Goal: Information Seeking & Learning: Stay updated

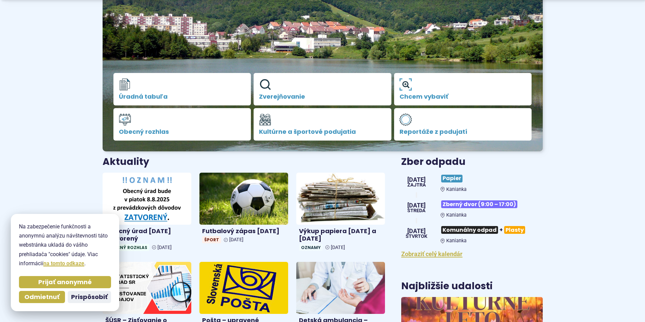
scroll to position [135, 0]
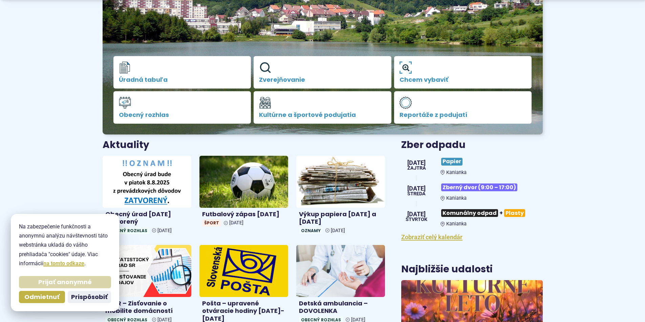
click at [73, 280] on span "Prijať anonymné" at bounding box center [64, 283] width 53 height 8
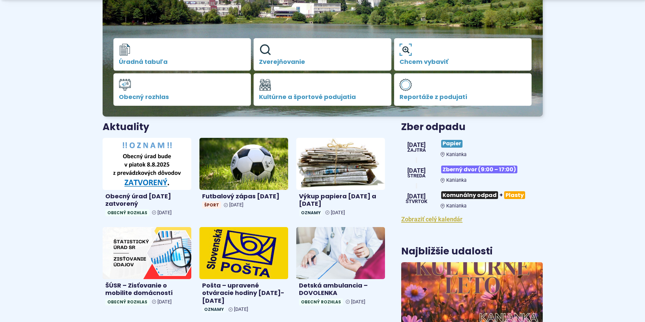
scroll to position [169, 0]
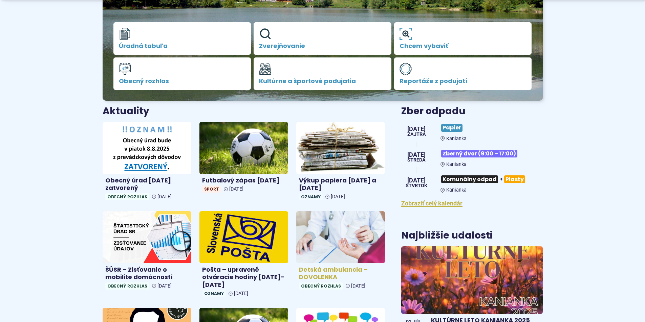
click at [321, 265] on link "Detská ambulancia – DOVOLENKA Obecný rozhlas 25. júl 2025" at bounding box center [340, 251] width 89 height 81
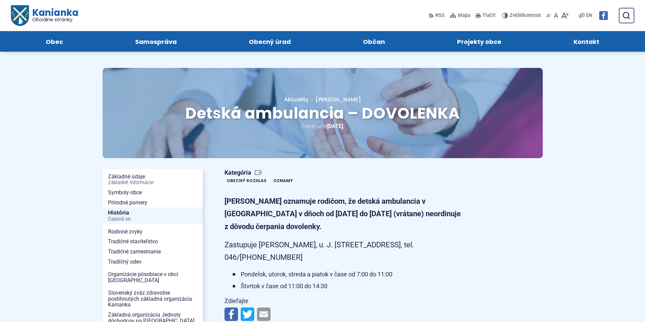
click at [38, 12] on span "Kanianka Oficiálne stránky" at bounding box center [52, 15] width 49 height 14
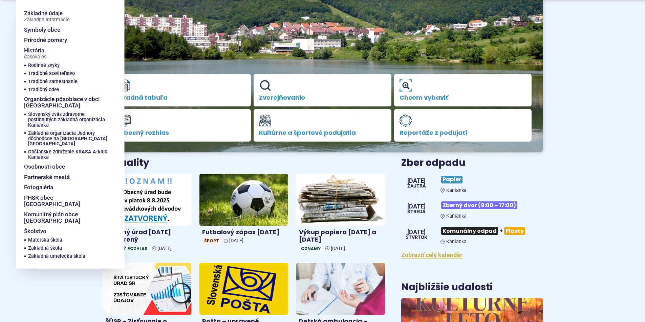
scroll to position [135, 0]
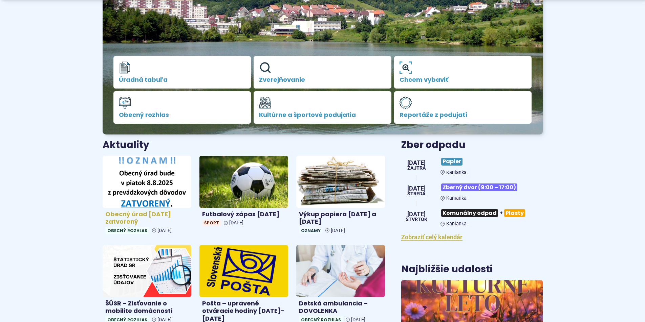
click at [135, 177] on img at bounding box center [147, 182] width 102 height 60
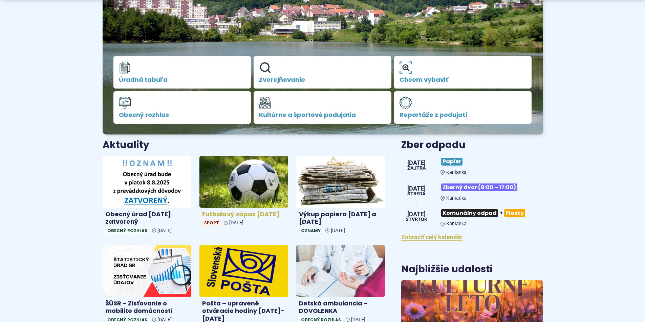
click at [270, 188] on img at bounding box center [244, 182] width 102 height 60
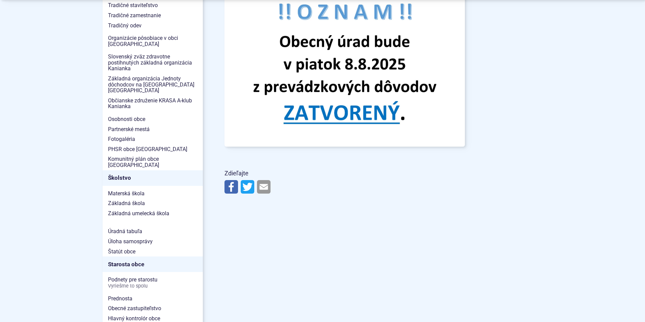
scroll to position [338, 0]
